Goal: Transaction & Acquisition: Purchase product/service

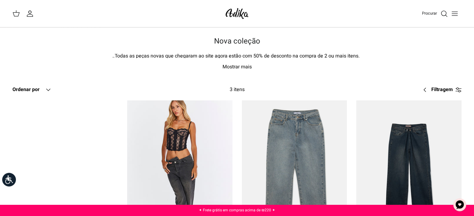
click at [453, 14] on line "Alternar menu" at bounding box center [455, 14] width 6 height 0
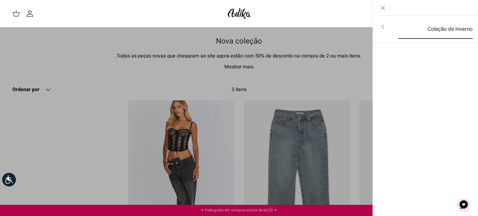
click at [452, 26] on font "Coleção de Inverno" at bounding box center [450, 29] width 45 height 8
click at [452, 26] on font "Para todos os itens" at bounding box center [446, 27] width 46 height 8
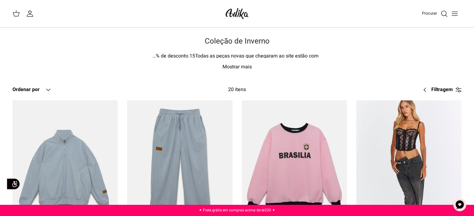
click at [17, 12] on polygon at bounding box center [16, 14] width 6 height 4
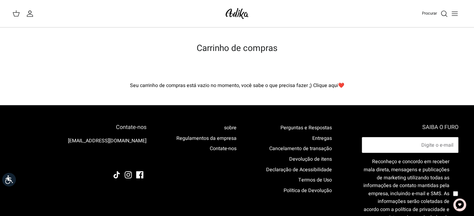
click at [30, 14] on icon "Minha conta" at bounding box center [30, 15] width 6 height 2
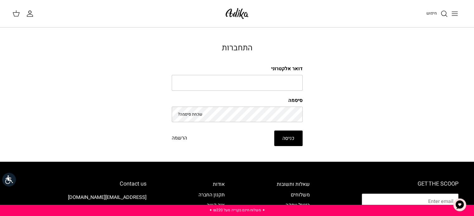
click at [236, 16] on img at bounding box center [237, 13] width 26 height 15
